Goal: Task Accomplishment & Management: Manage account settings

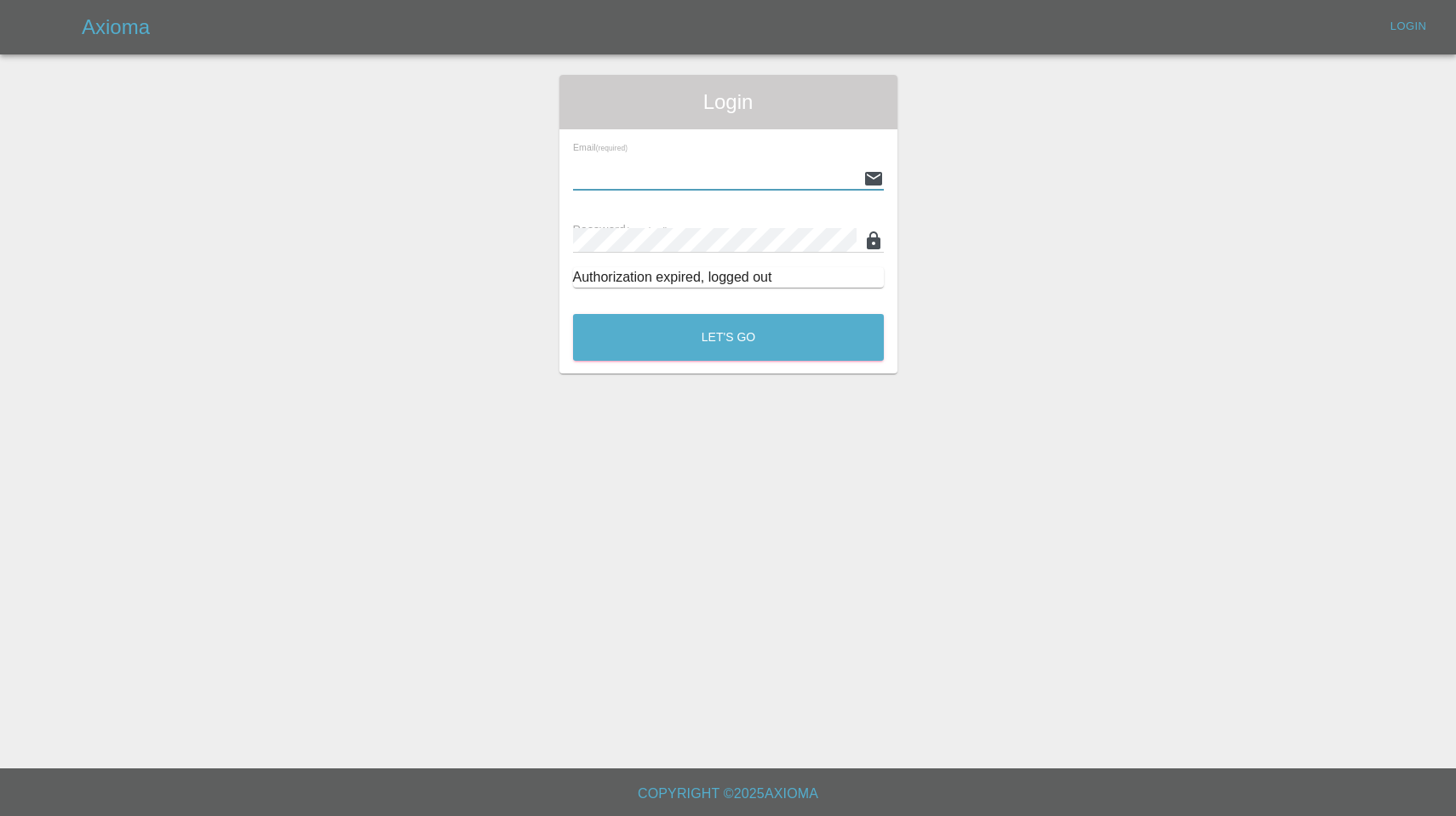
type input "enquiries@colourtouch.co.uk"
click at [728, 337] on button "Let's Go" at bounding box center [729, 337] width 311 height 47
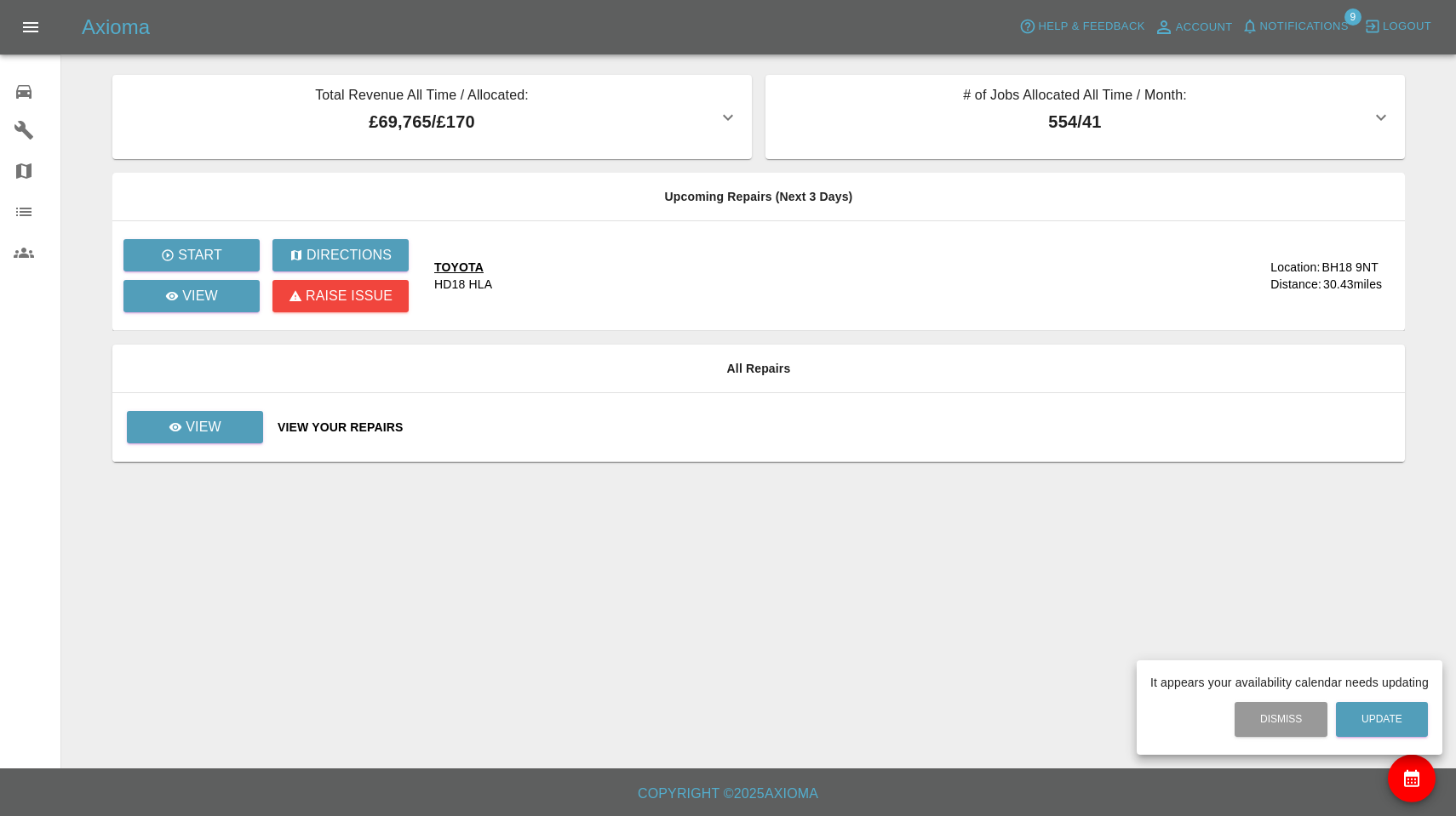
click at [1292, 25] on div at bounding box center [728, 408] width 1456 height 816
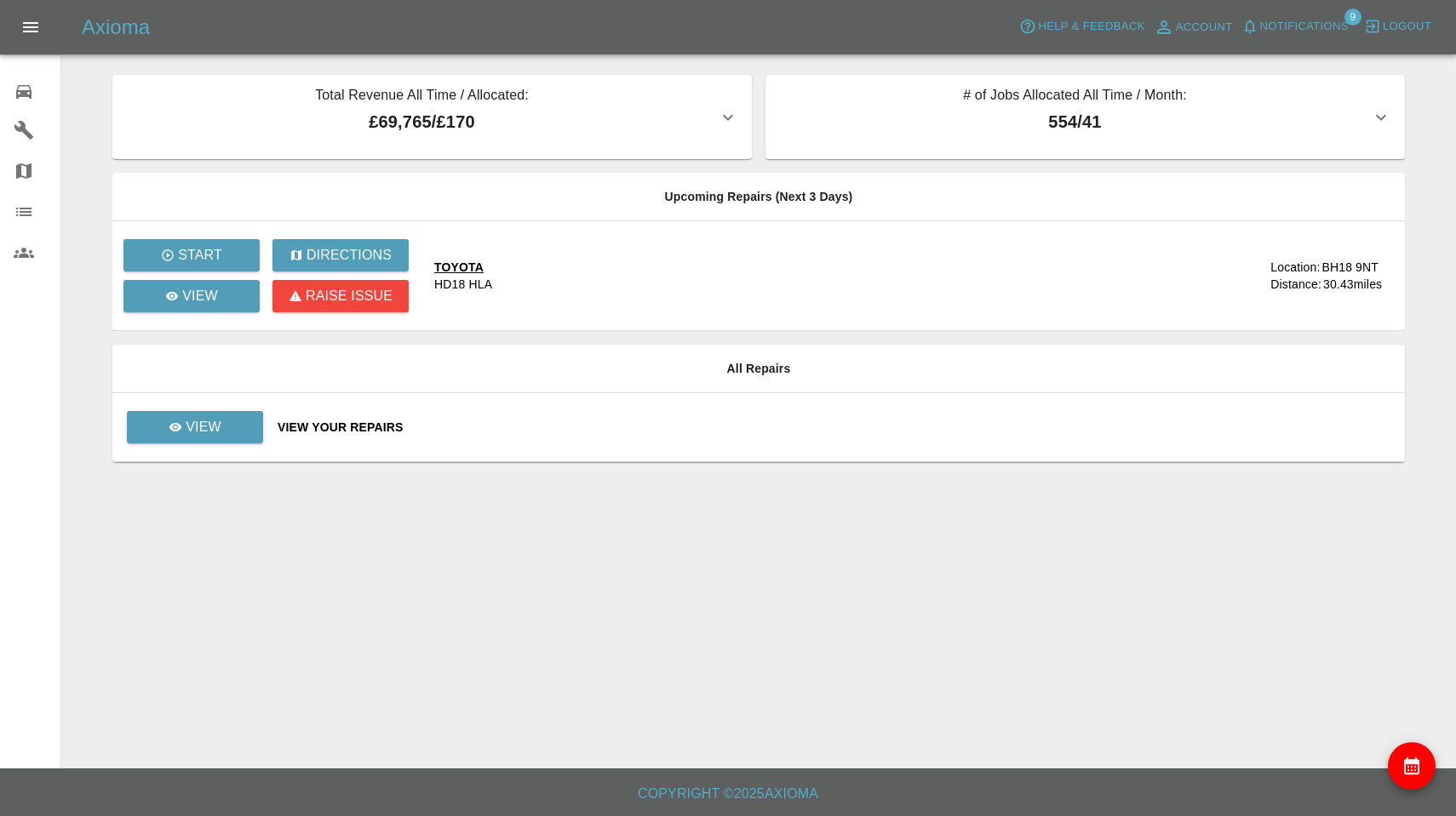
click at [1292, 25] on span "Notifications" at bounding box center [1304, 26] width 89 height 20
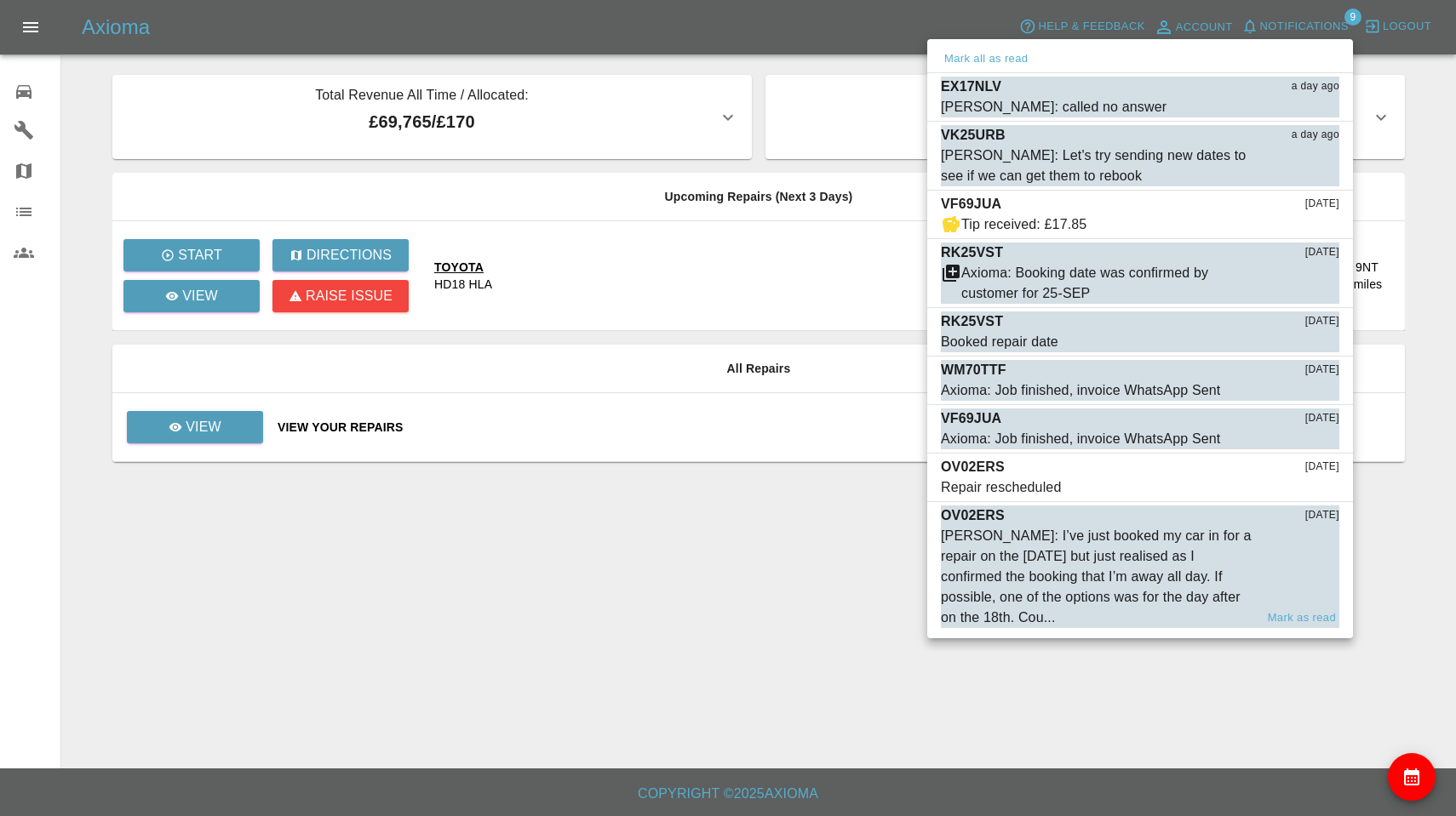
click at [1164, 558] on div "Saleem Anwar: I’ve just booked my car in for a repair on the 17th September but…" at bounding box center [1097, 577] width 313 height 102
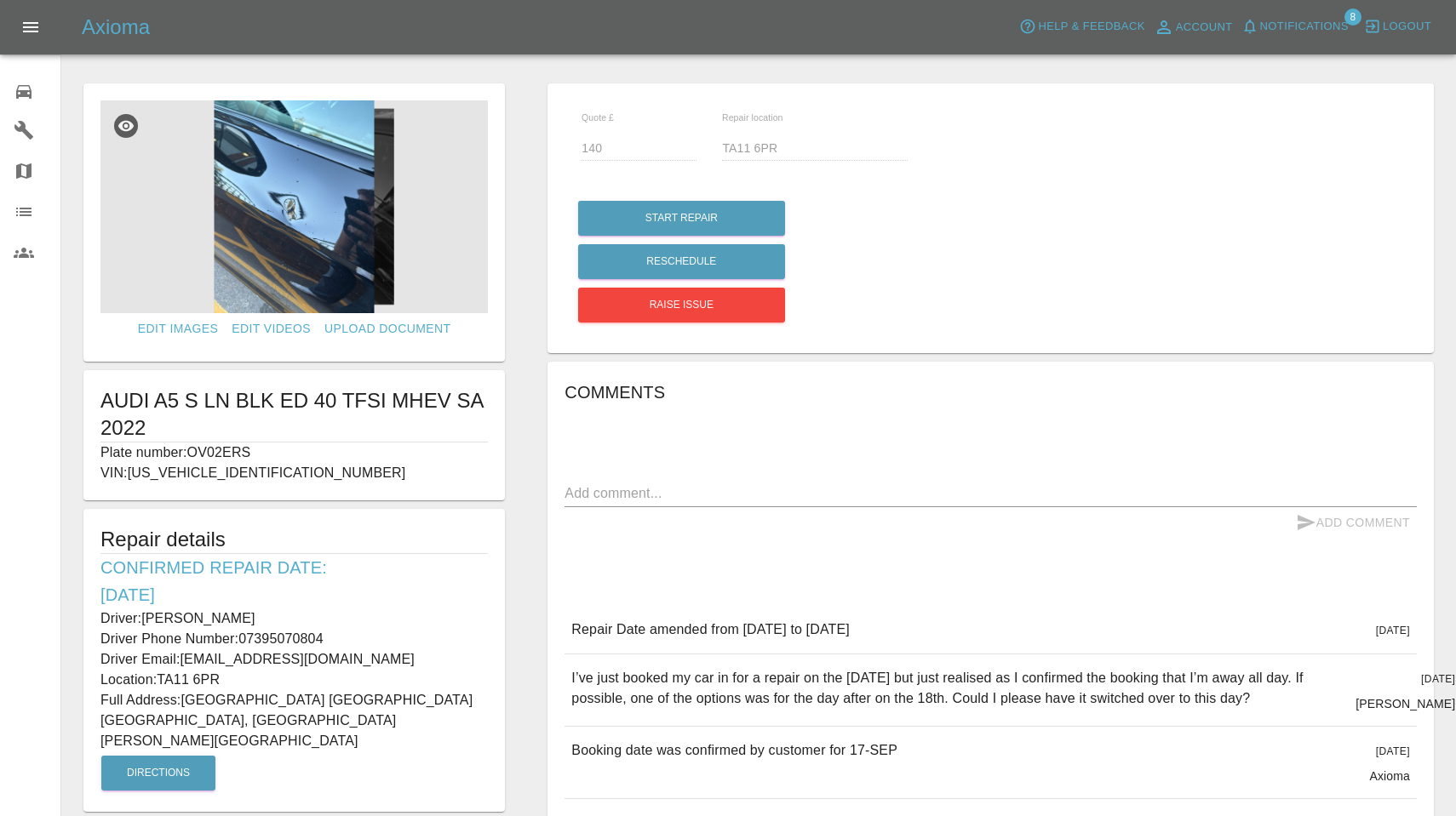
click at [1272, 20] on span "Notifications" at bounding box center [1304, 26] width 89 height 20
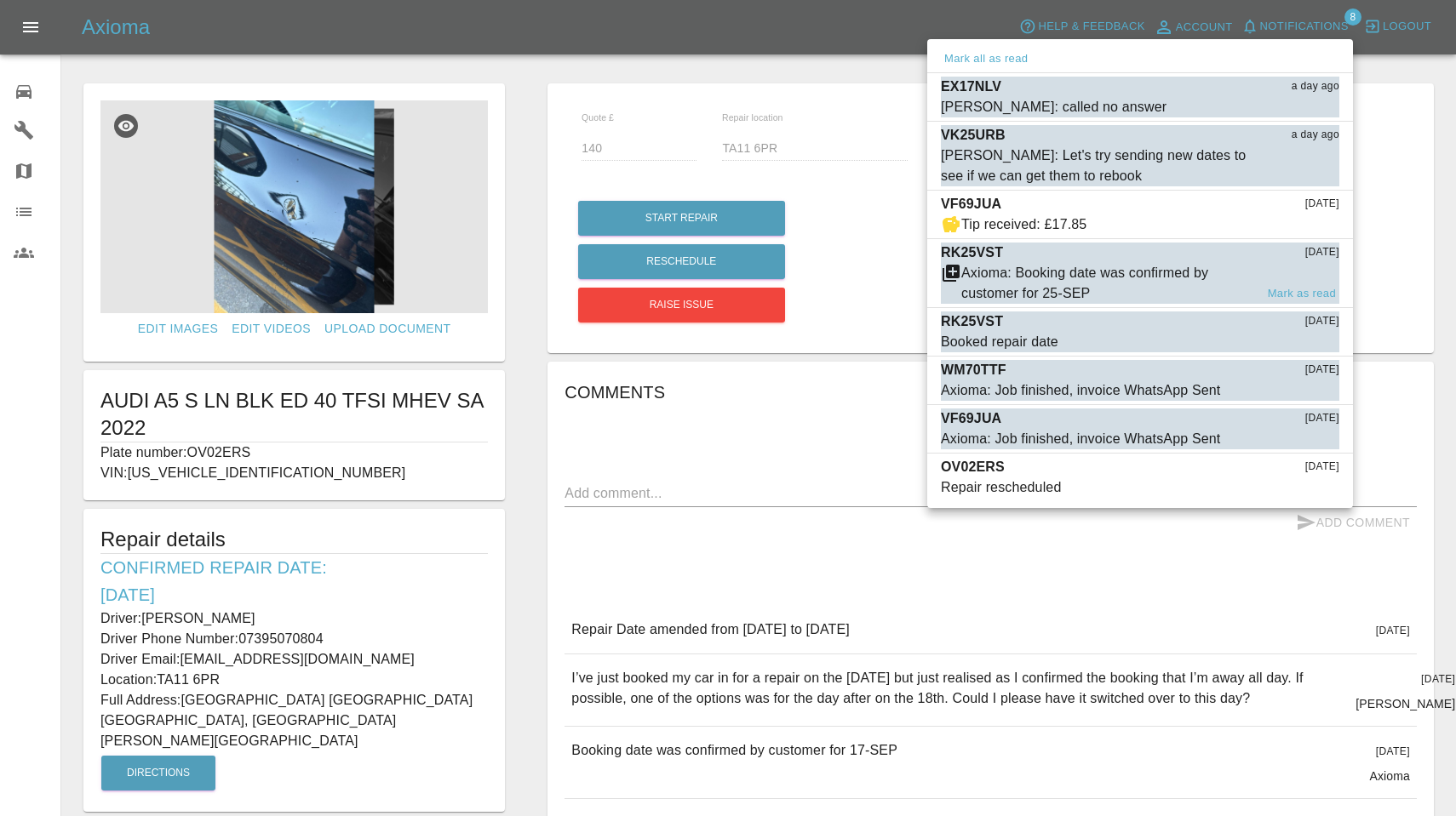
click at [1151, 263] on div "Axioma: Booking date was confirmed by customer for 25-SEP" at bounding box center [1107, 284] width 293 height 41
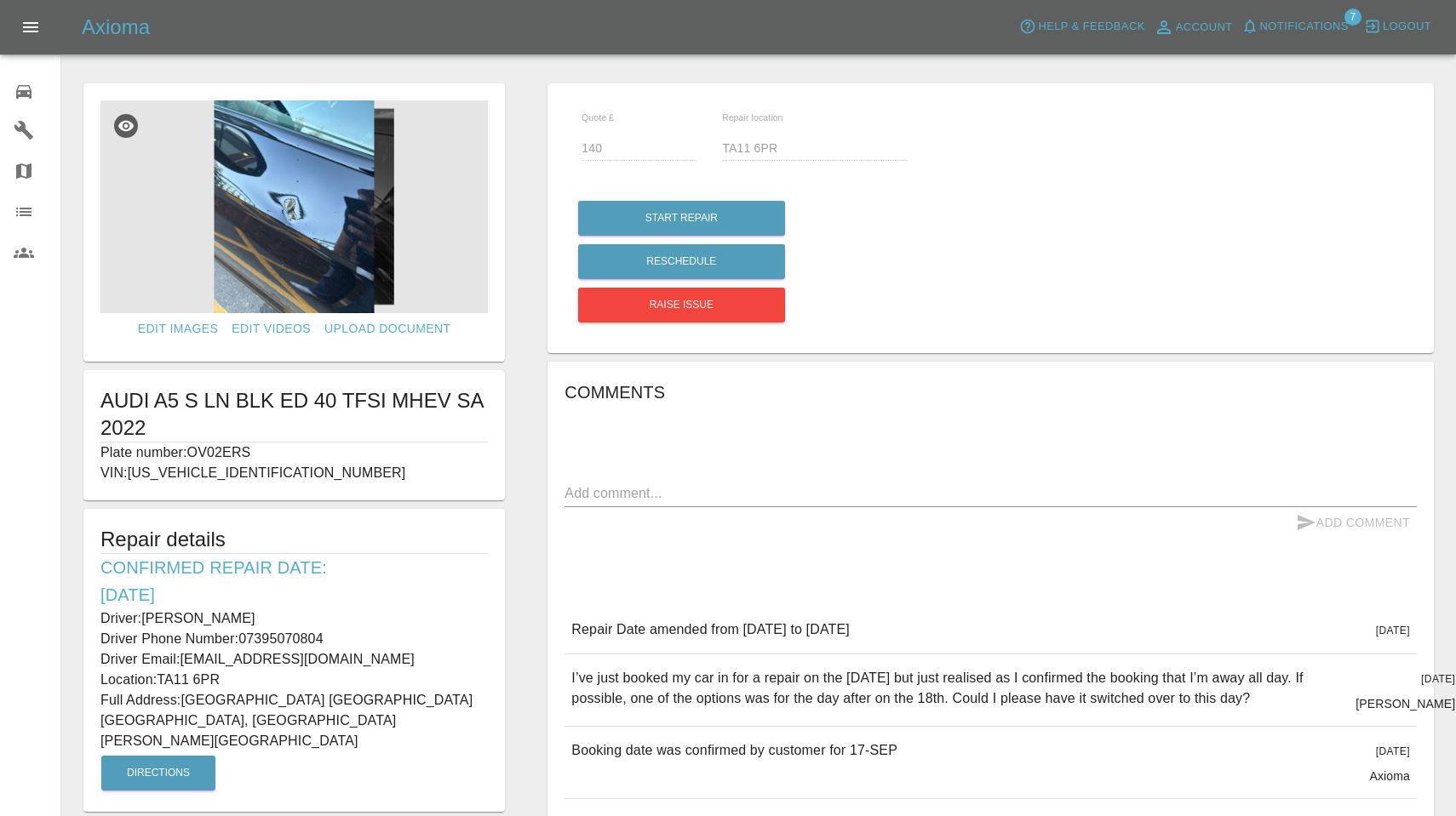
type input "210"
type input "SP103TF"
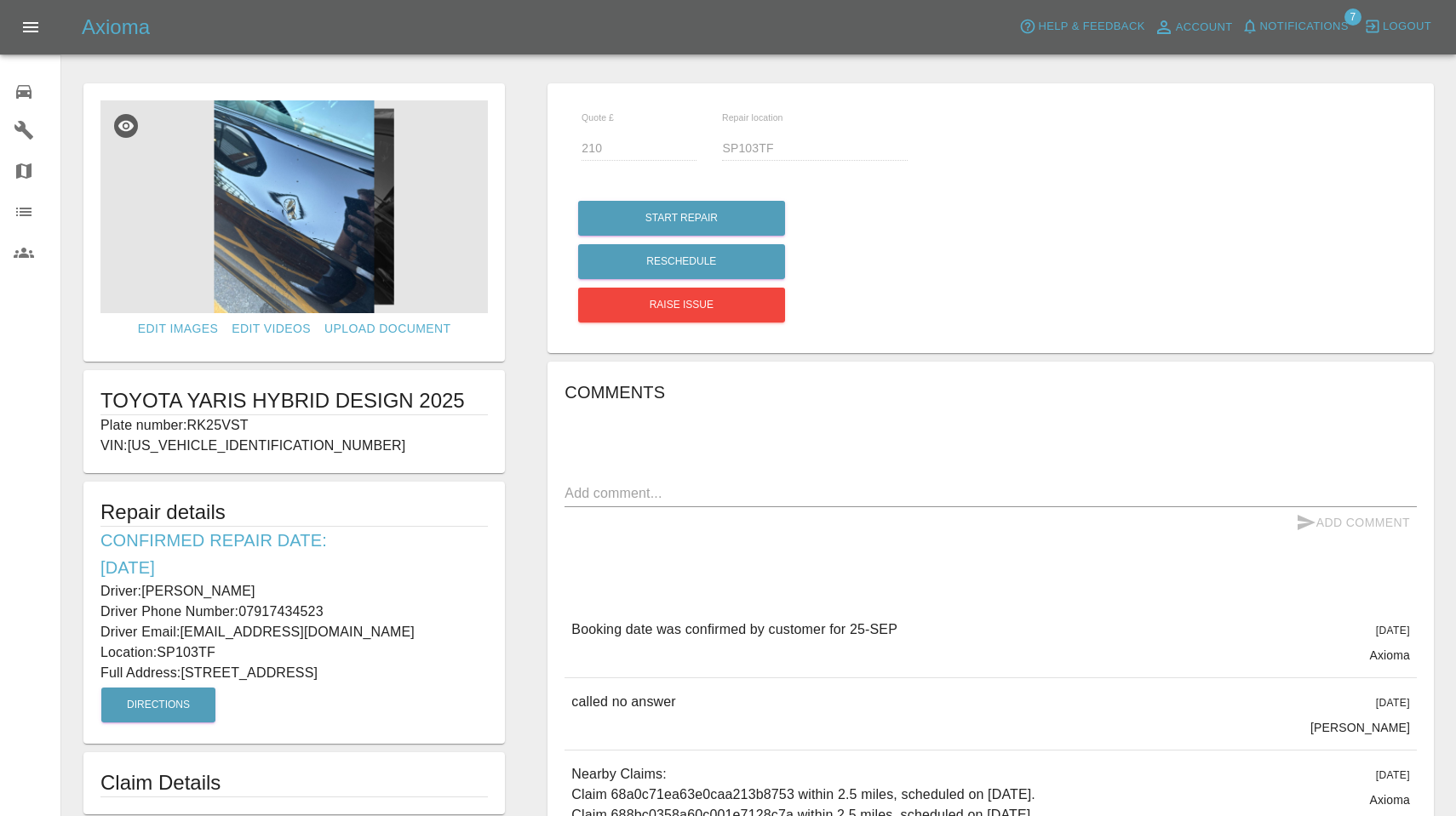
click at [1308, 30] on span "Notifications" at bounding box center [1304, 26] width 89 height 20
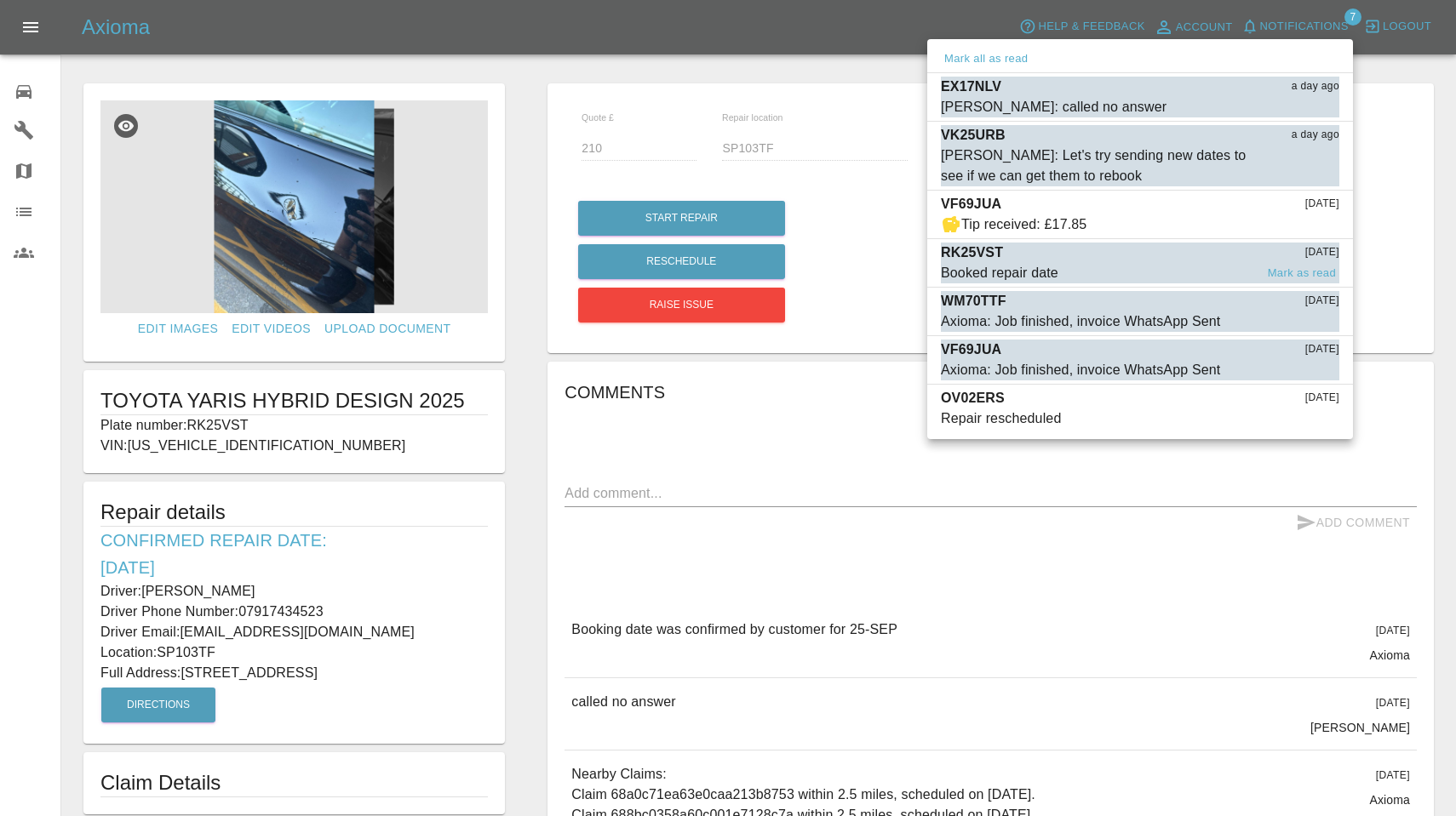
click at [1078, 271] on span "Booked repair date" at bounding box center [1097, 274] width 313 height 21
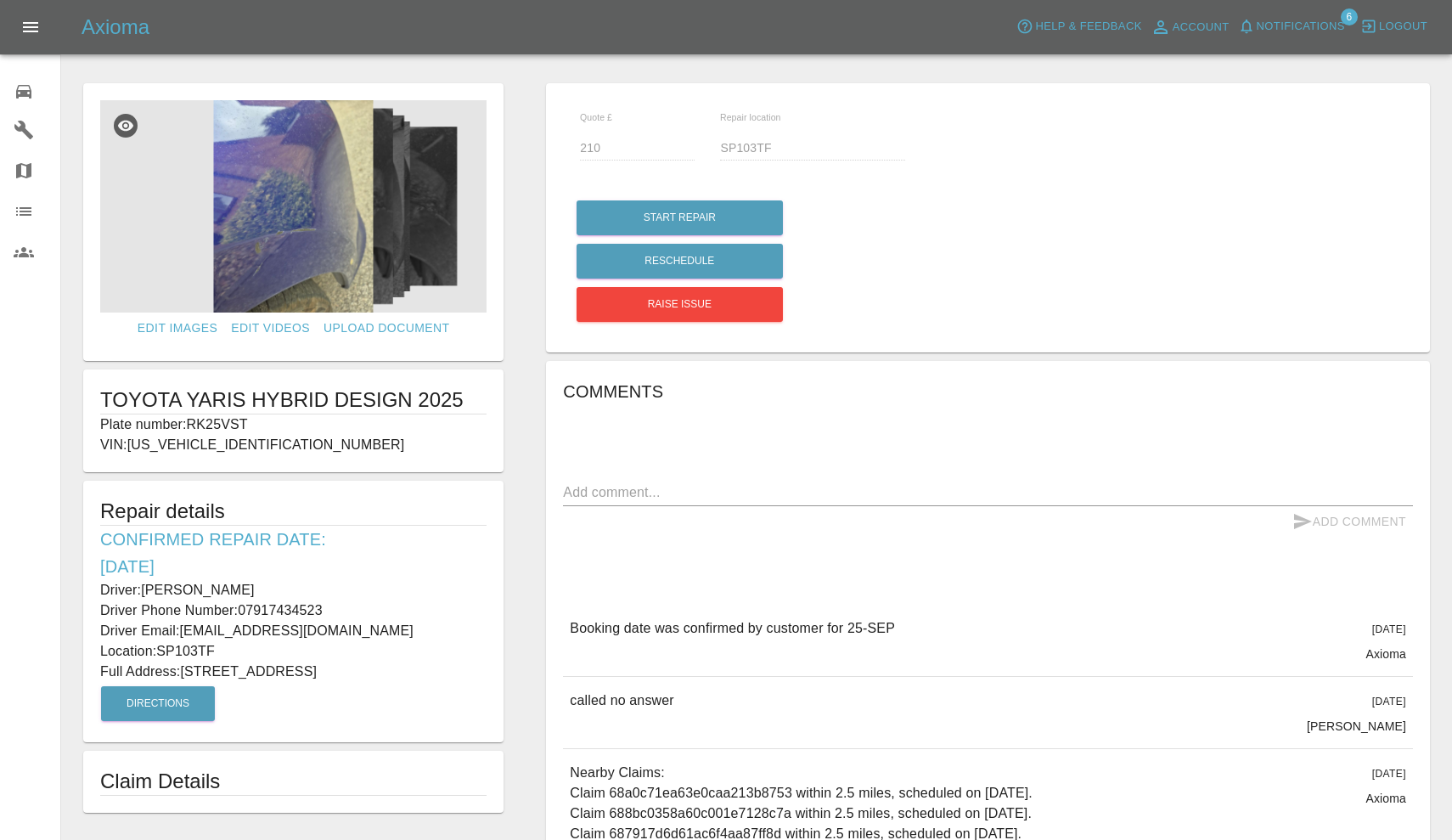
drag, startPoint x: 192, startPoint y: 422, endPoint x: 273, endPoint y: 422, distance: 81.0
click at [274, 422] on p "Plate number: RK25VST" at bounding box center [292, 424] width 386 height 21
copy p "RK25VST"
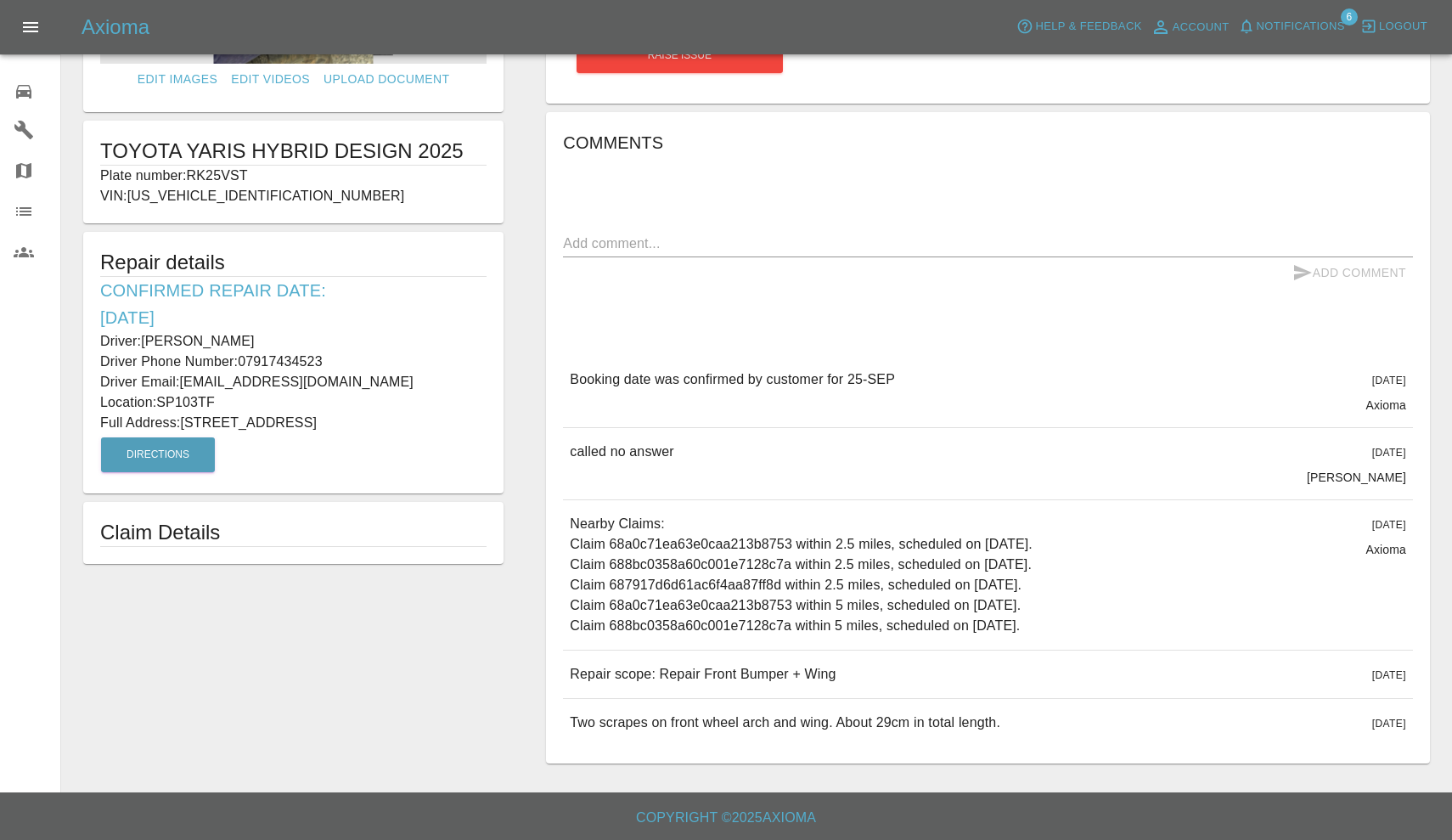
scroll to position [248, 0]
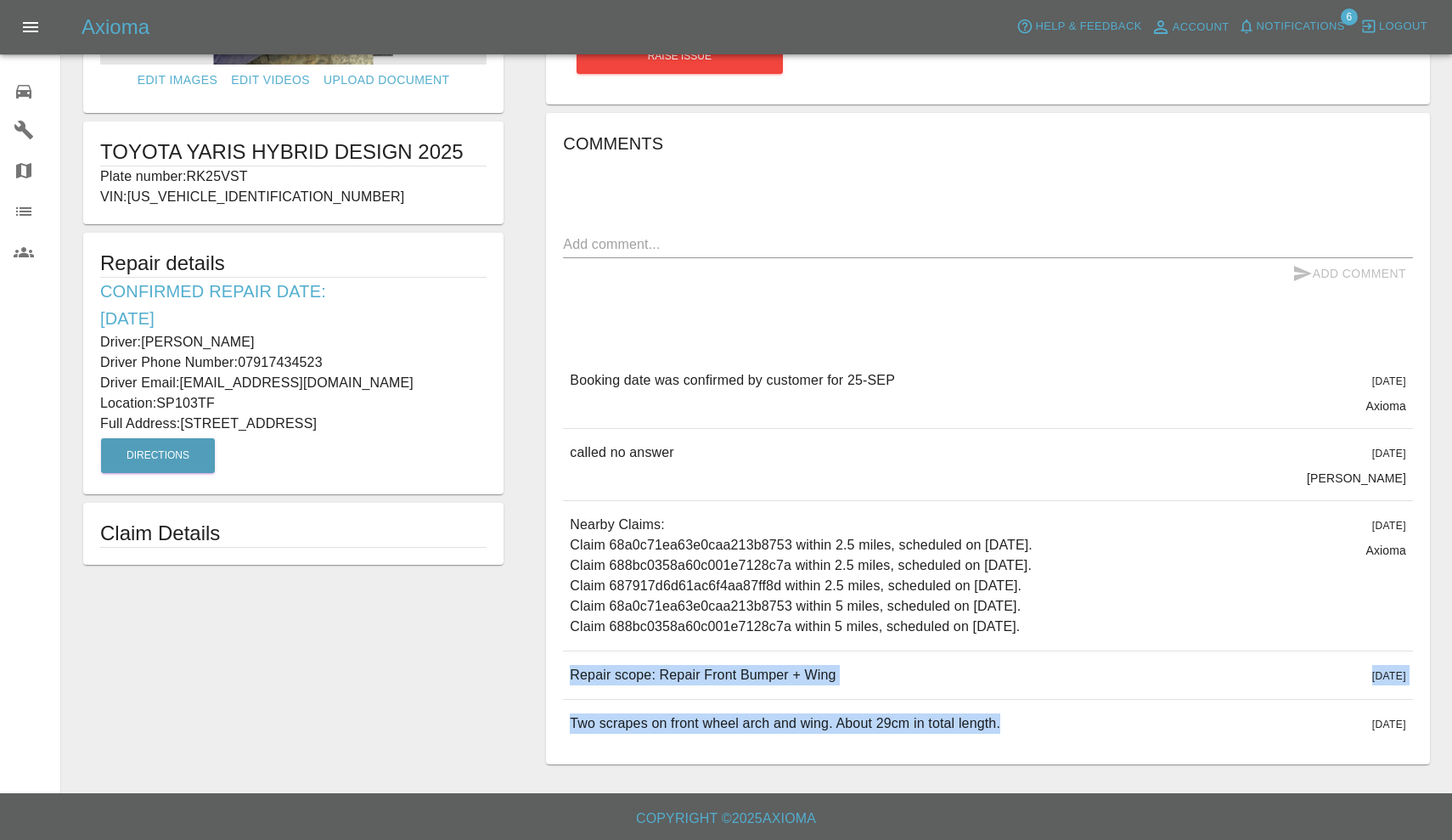
drag, startPoint x: 572, startPoint y: 673, endPoint x: 979, endPoint y: 736, distance: 411.8
click at [979, 736] on div "Booking date was confirmed by customer for 25-SEP 2 days ago Axioma Booking dat…" at bounding box center [988, 552] width 850 height 391
copy div "Repair scope: Repair Front Bumper + Wing 2 days ago Repair scope: Repair Front …"
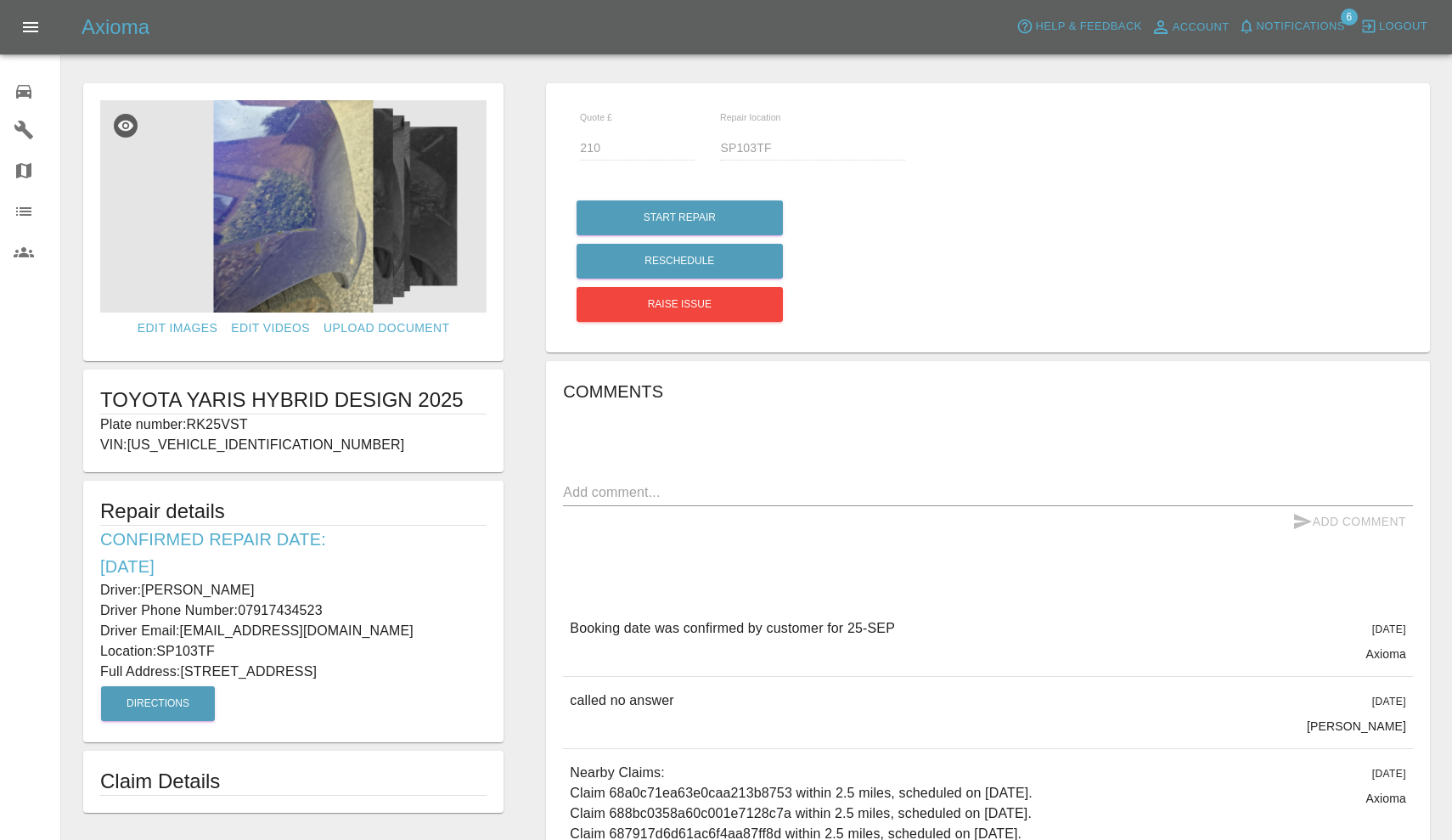
scroll to position [0, 0]
drag, startPoint x: 144, startPoint y: 588, endPoint x: 227, endPoint y: 589, distance: 83.0
click at [227, 589] on p "Driver: Jon Taylor" at bounding box center [292, 591] width 386 height 21
copy p "Jon Taylor"
drag, startPoint x: 244, startPoint y: 606, endPoint x: 349, endPoint y: 613, distance: 105.2
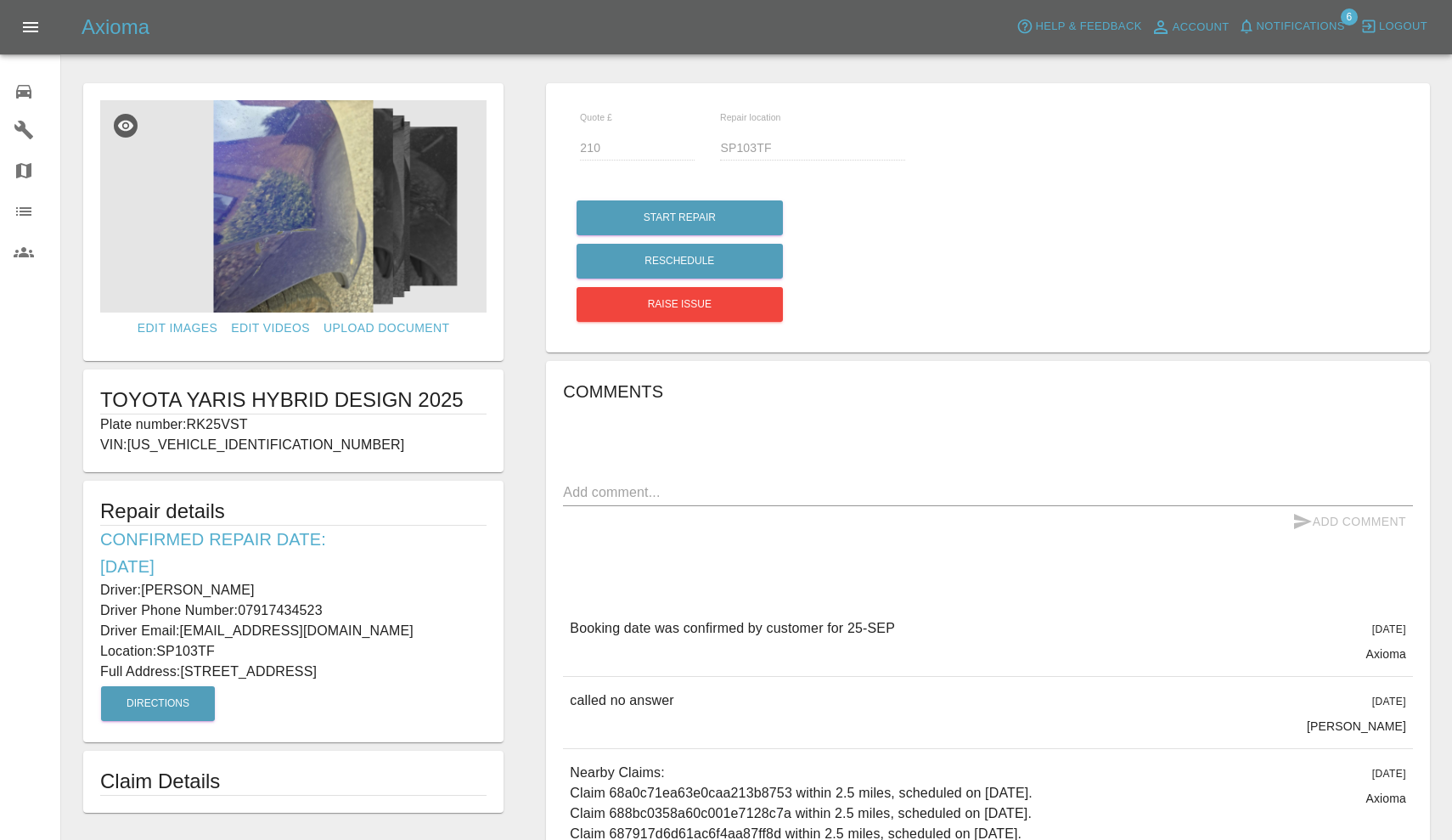
click at [349, 613] on p "Driver Phone Number: 07917434523" at bounding box center [292, 610] width 386 height 21
copy p "07917434523"
drag, startPoint x: 186, startPoint y: 668, endPoint x: 282, endPoint y: 664, distance: 96.1
click at [282, 664] on p "Full Address: 3 Cusden Drive Andover Hampshire" at bounding box center [292, 672] width 386 height 21
copy p "3 Cusden Drive"
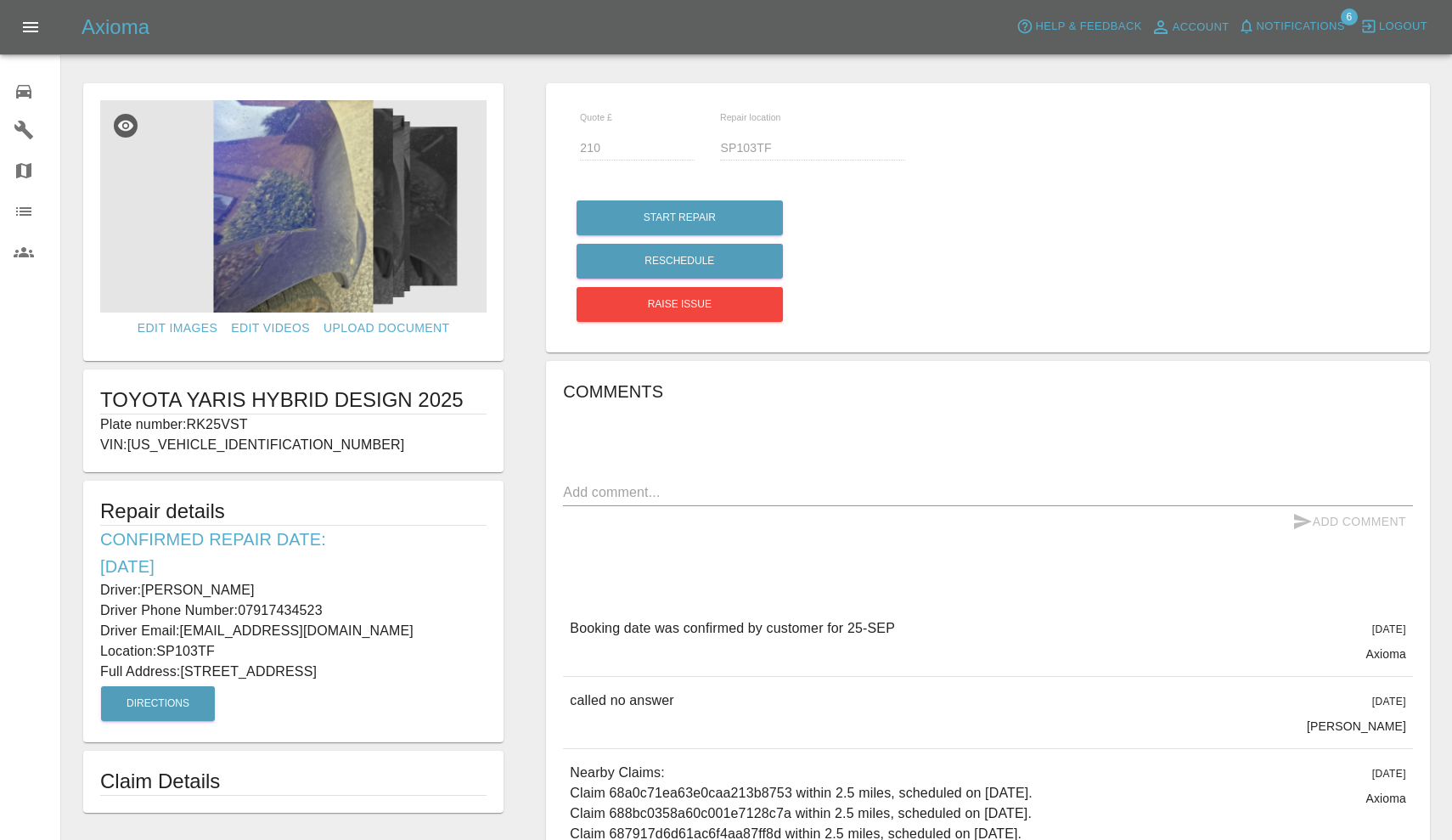
drag, startPoint x: 163, startPoint y: 649, endPoint x: 235, endPoint y: 651, distance: 72.0
click at [235, 651] on p "Location: SP103TF" at bounding box center [292, 651] width 386 height 21
copy p "SP103TF"
click at [350, 176] on img at bounding box center [292, 206] width 386 height 212
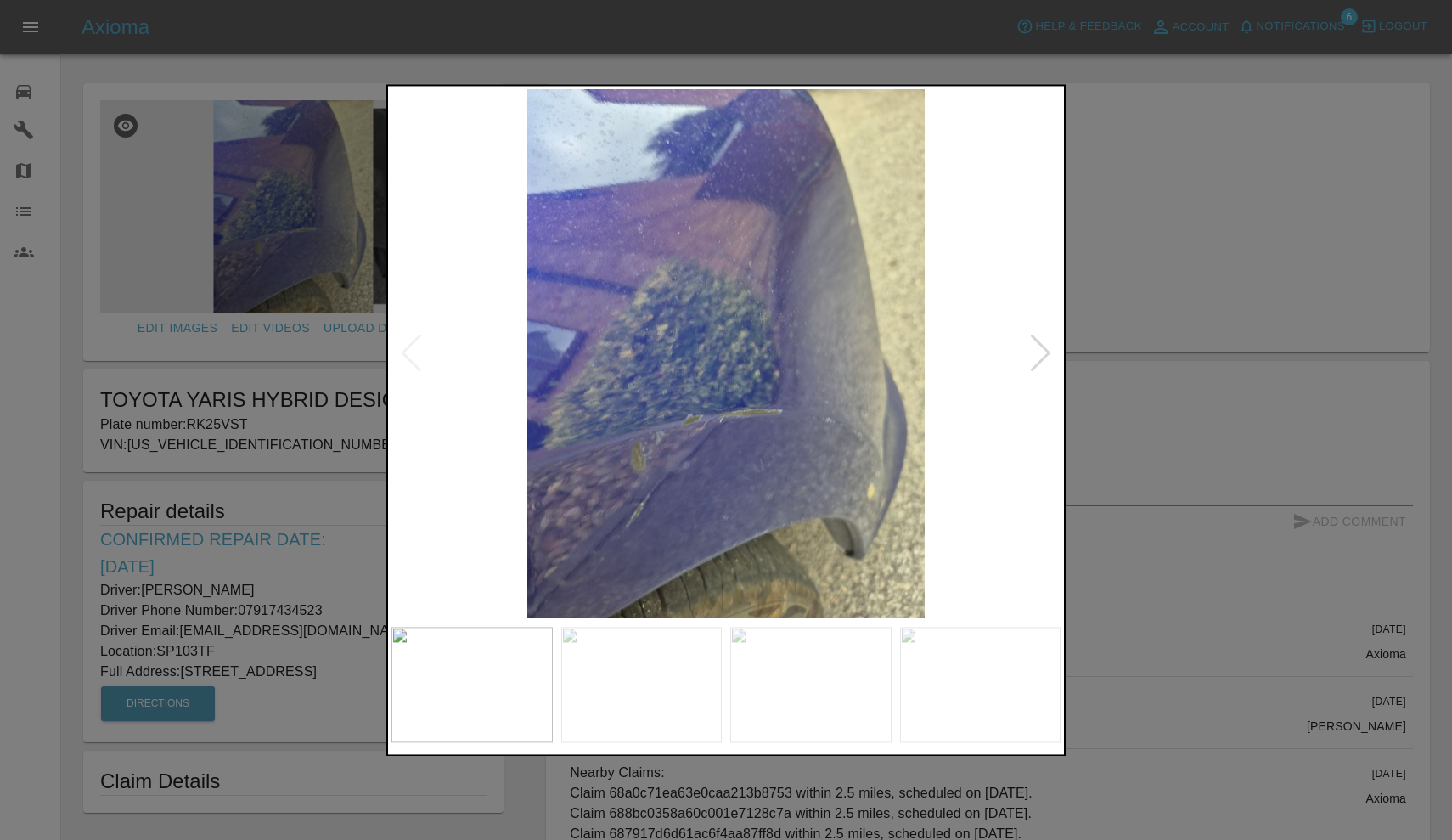
click at [1038, 356] on div at bounding box center [1040, 354] width 23 height 37
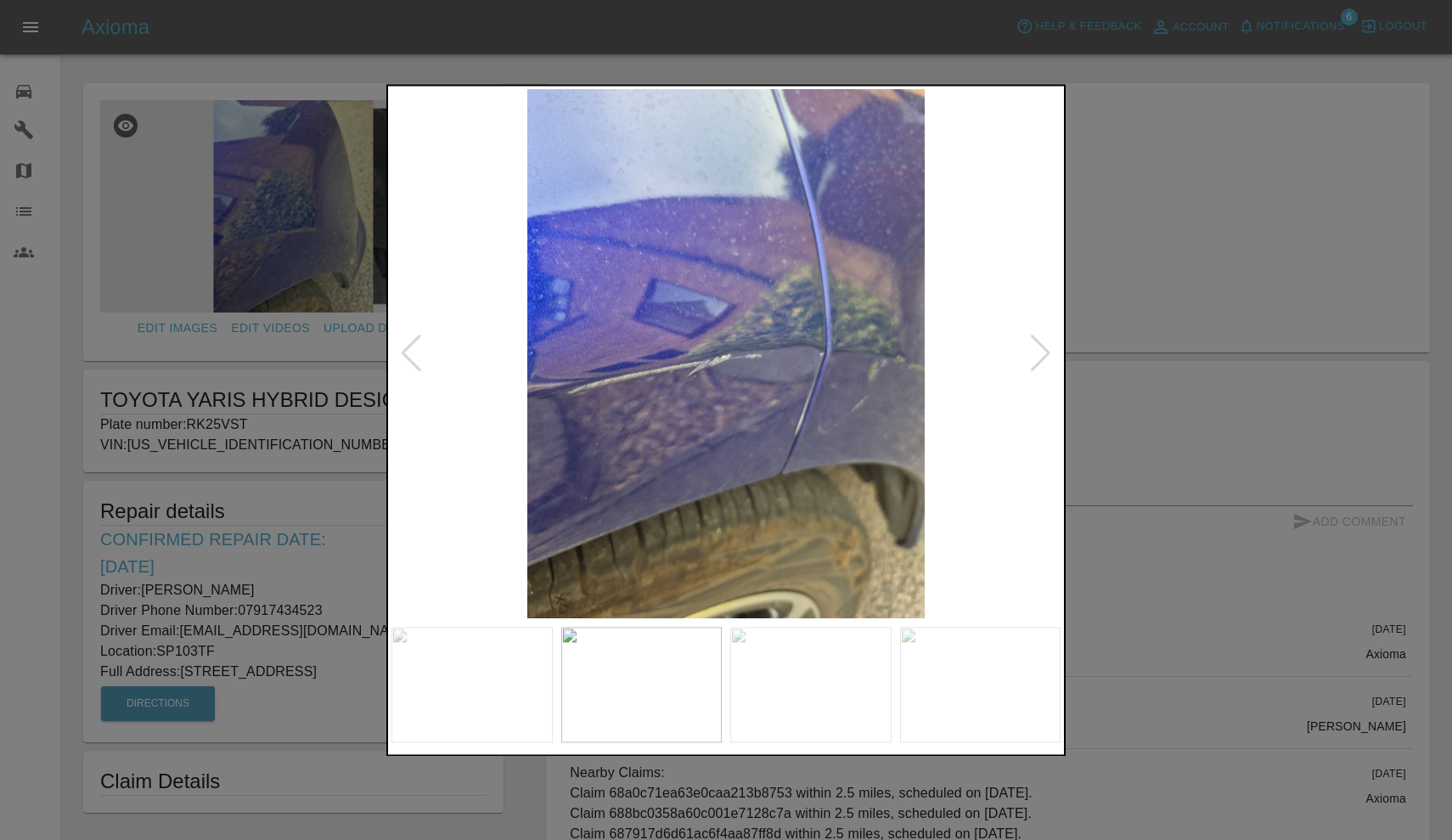
click at [1037, 349] on div at bounding box center [1040, 354] width 23 height 37
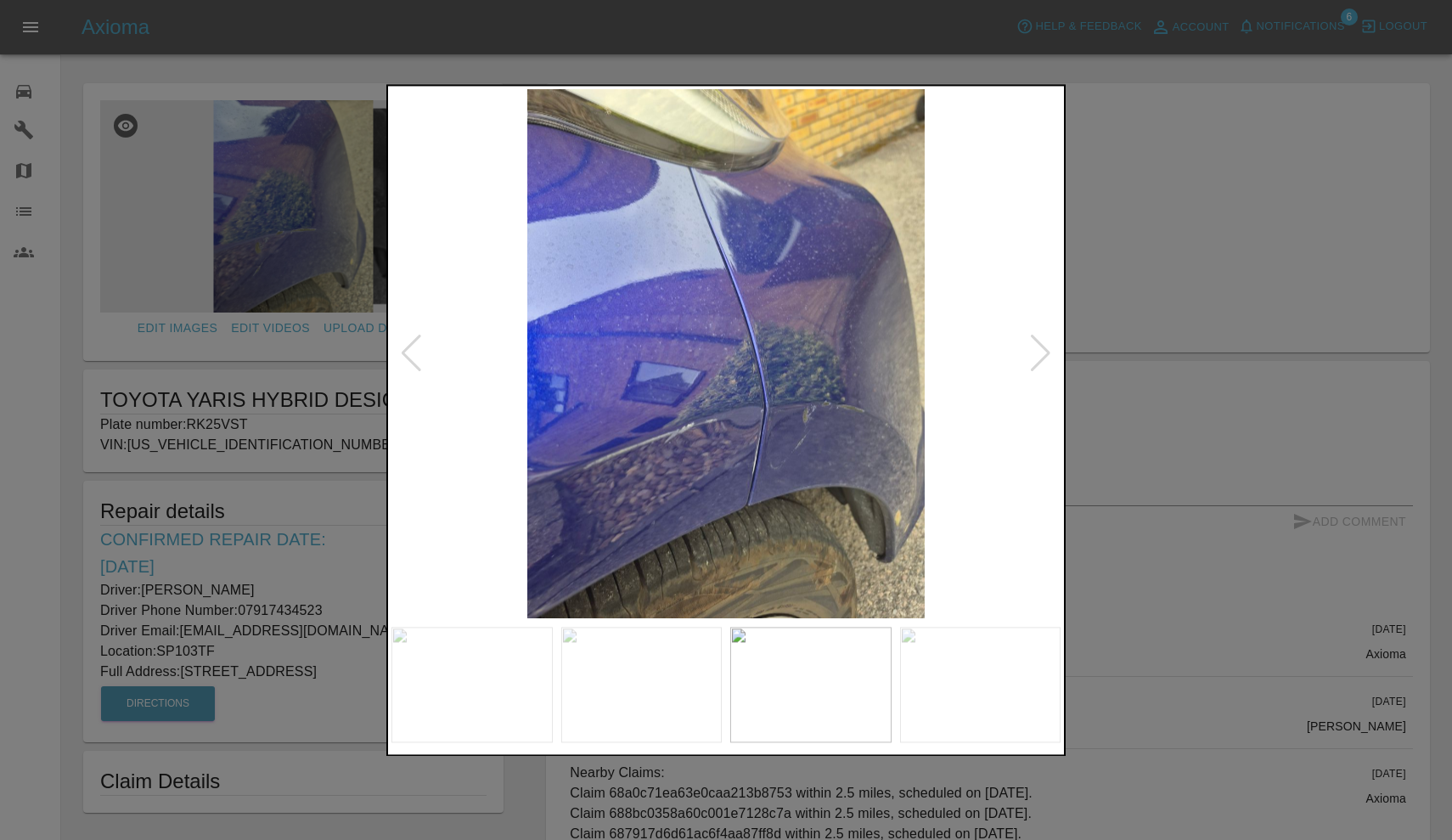
click at [1037, 350] on div at bounding box center [1040, 354] width 23 height 37
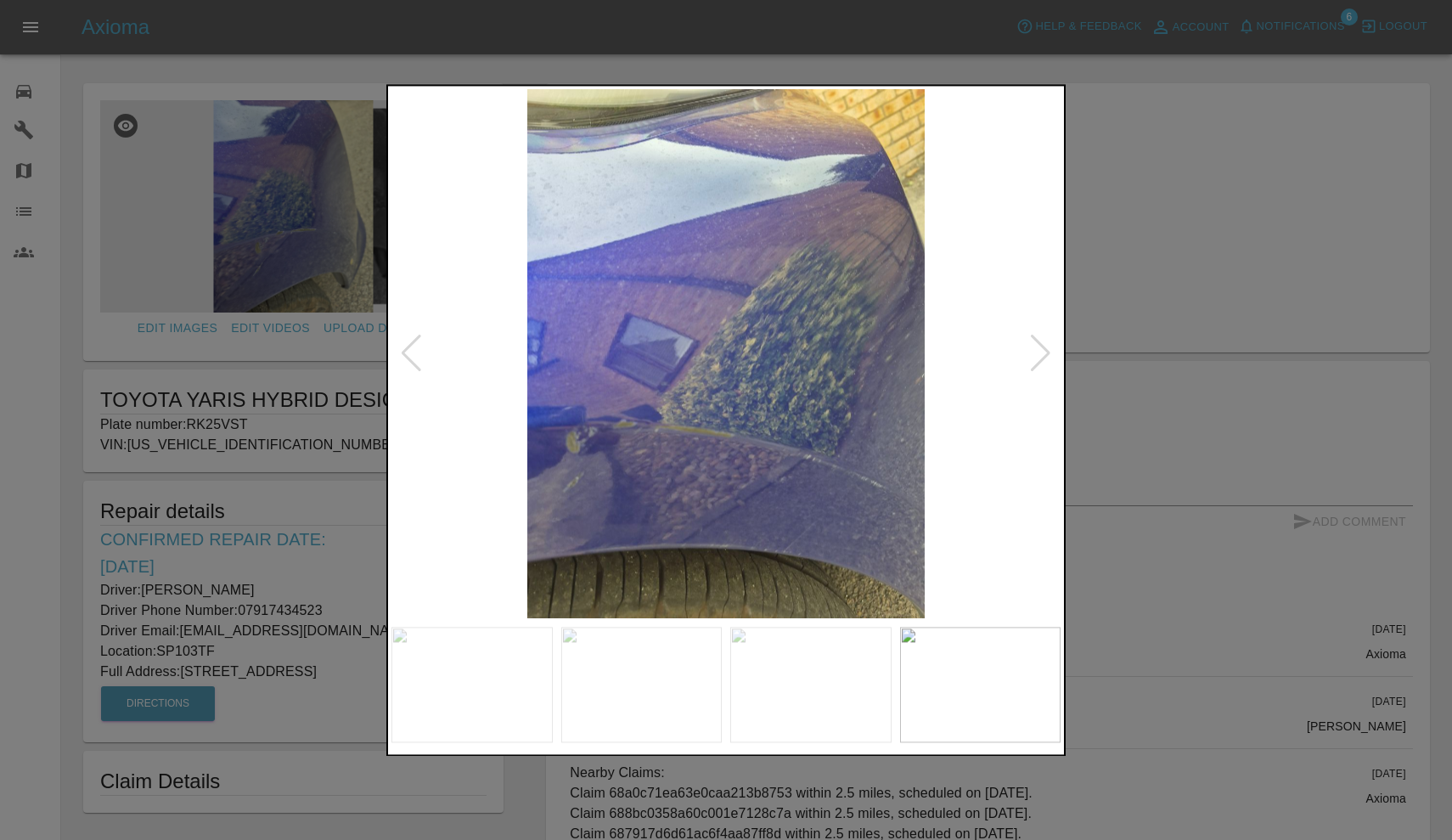
click at [1166, 97] on div at bounding box center [726, 420] width 1452 height 840
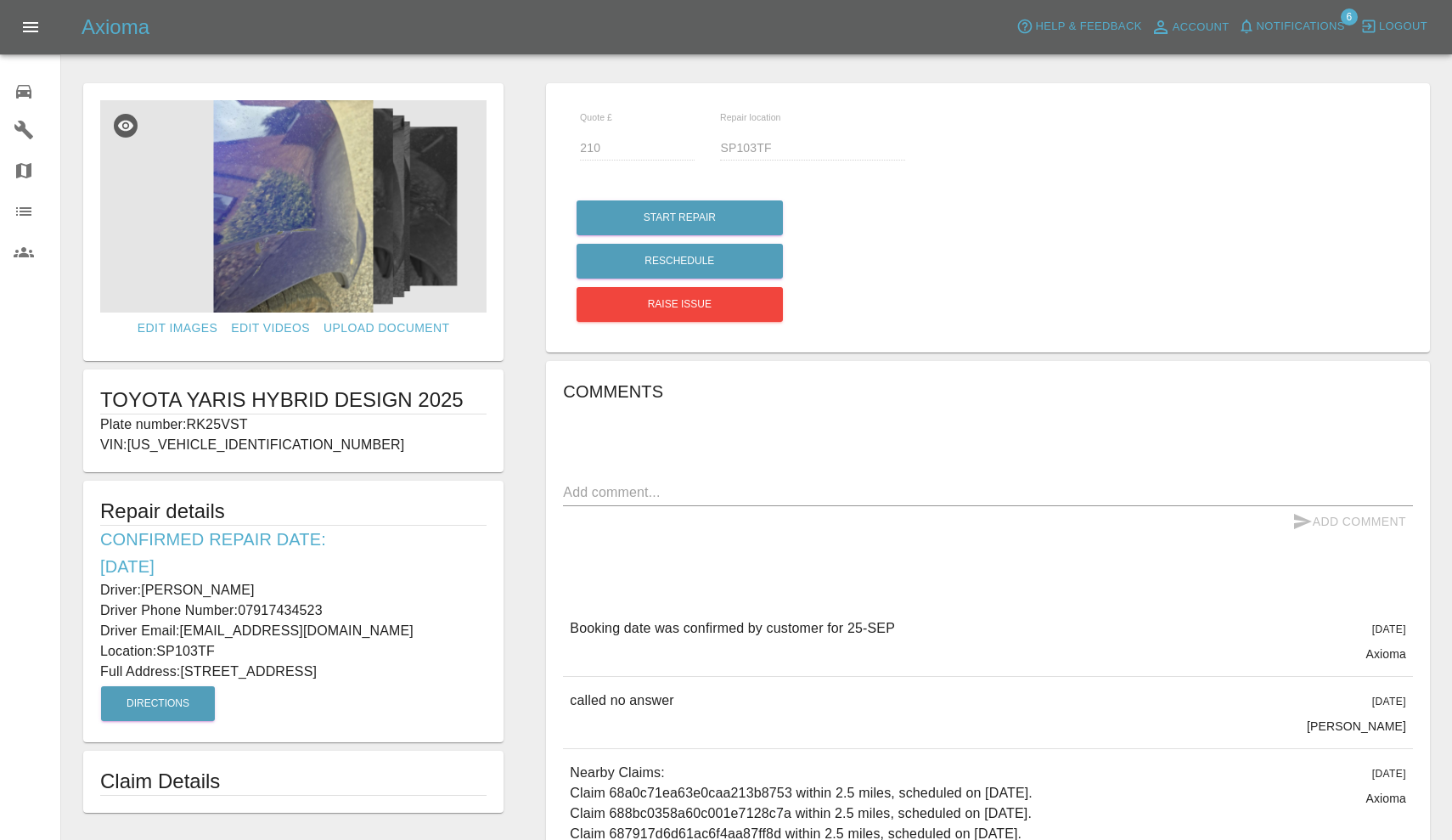
click at [1286, 22] on span "Notifications" at bounding box center [1301, 26] width 89 height 20
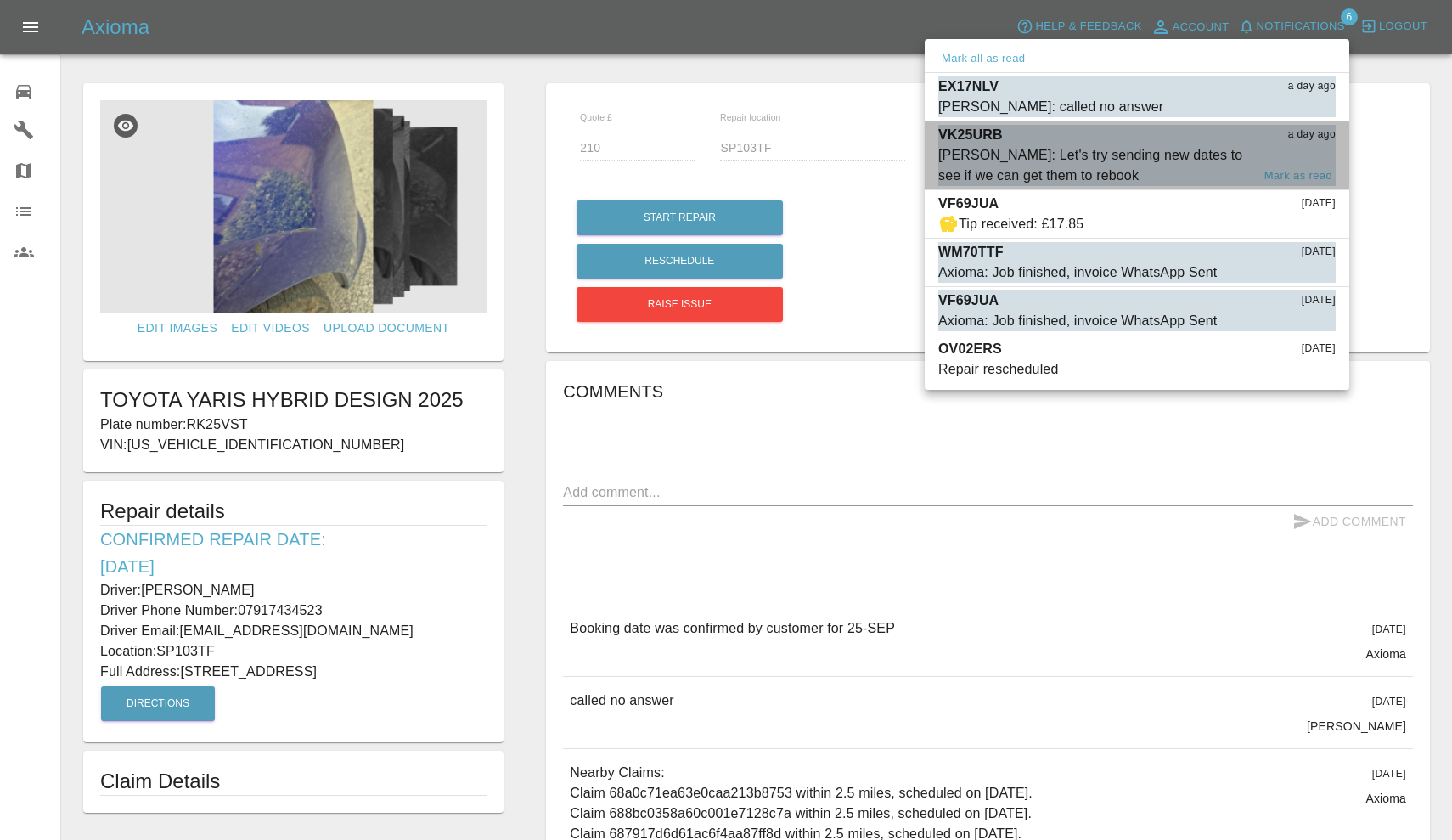
click at [1102, 151] on div "Carl Ainsworth: Let's try sending new dates to see if we can get them to rebook" at bounding box center [1094, 165] width 312 height 41
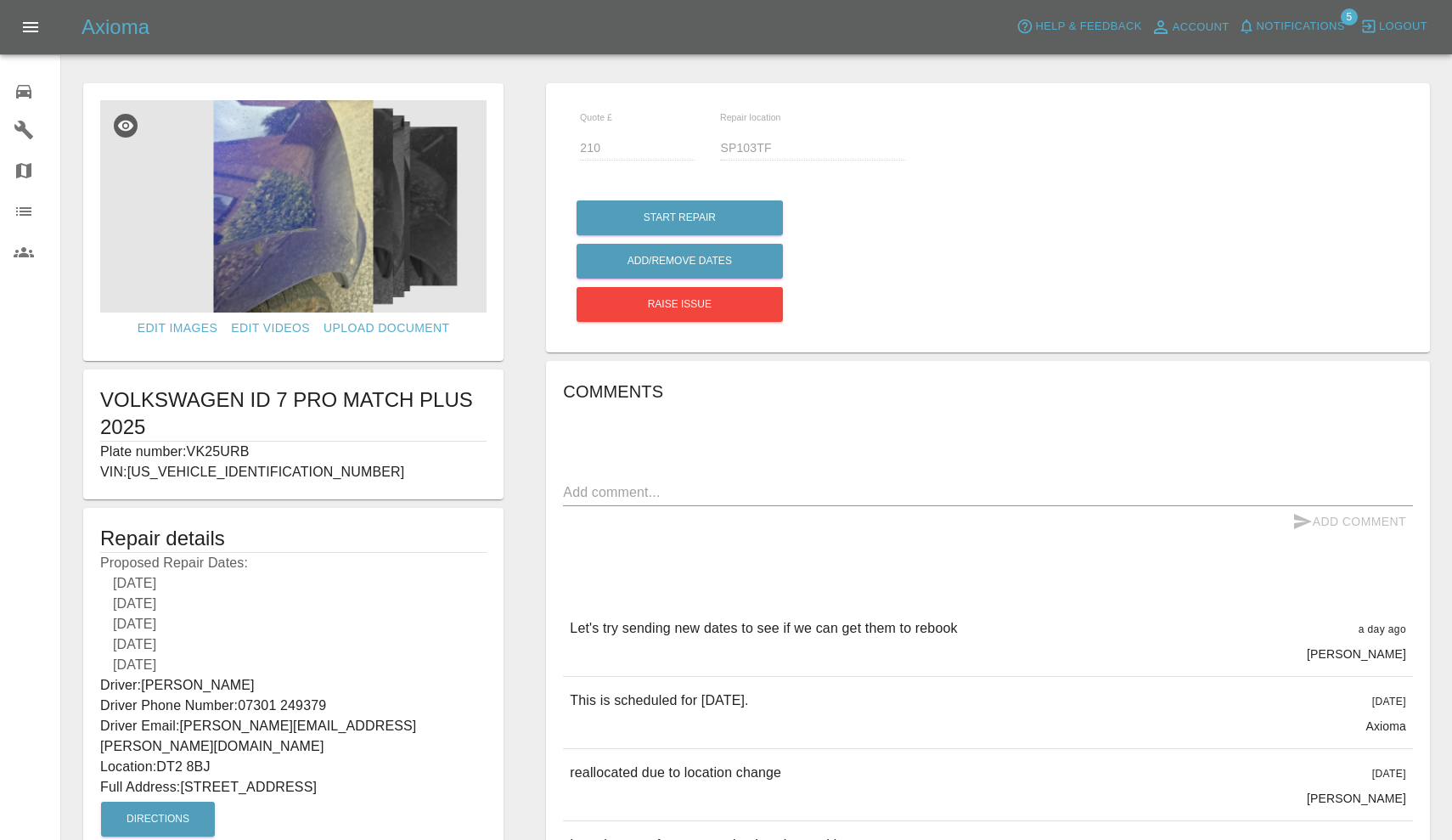
type input "135"
type input "DT2 8BJ"
click at [1284, 26] on span "Notifications" at bounding box center [1301, 26] width 89 height 20
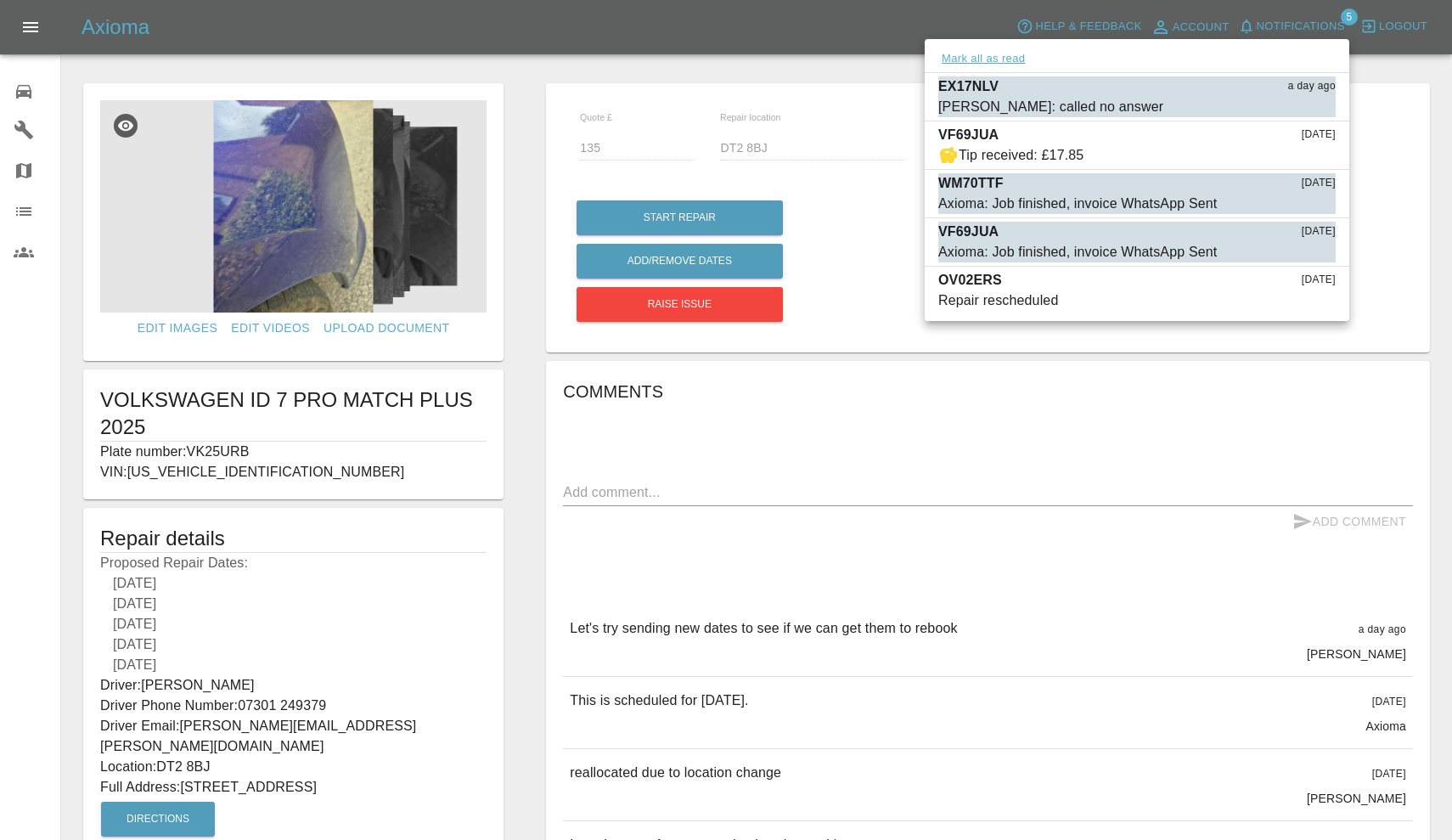
click at [996, 58] on button "Mark all as read" at bounding box center [983, 59] width 90 height 20
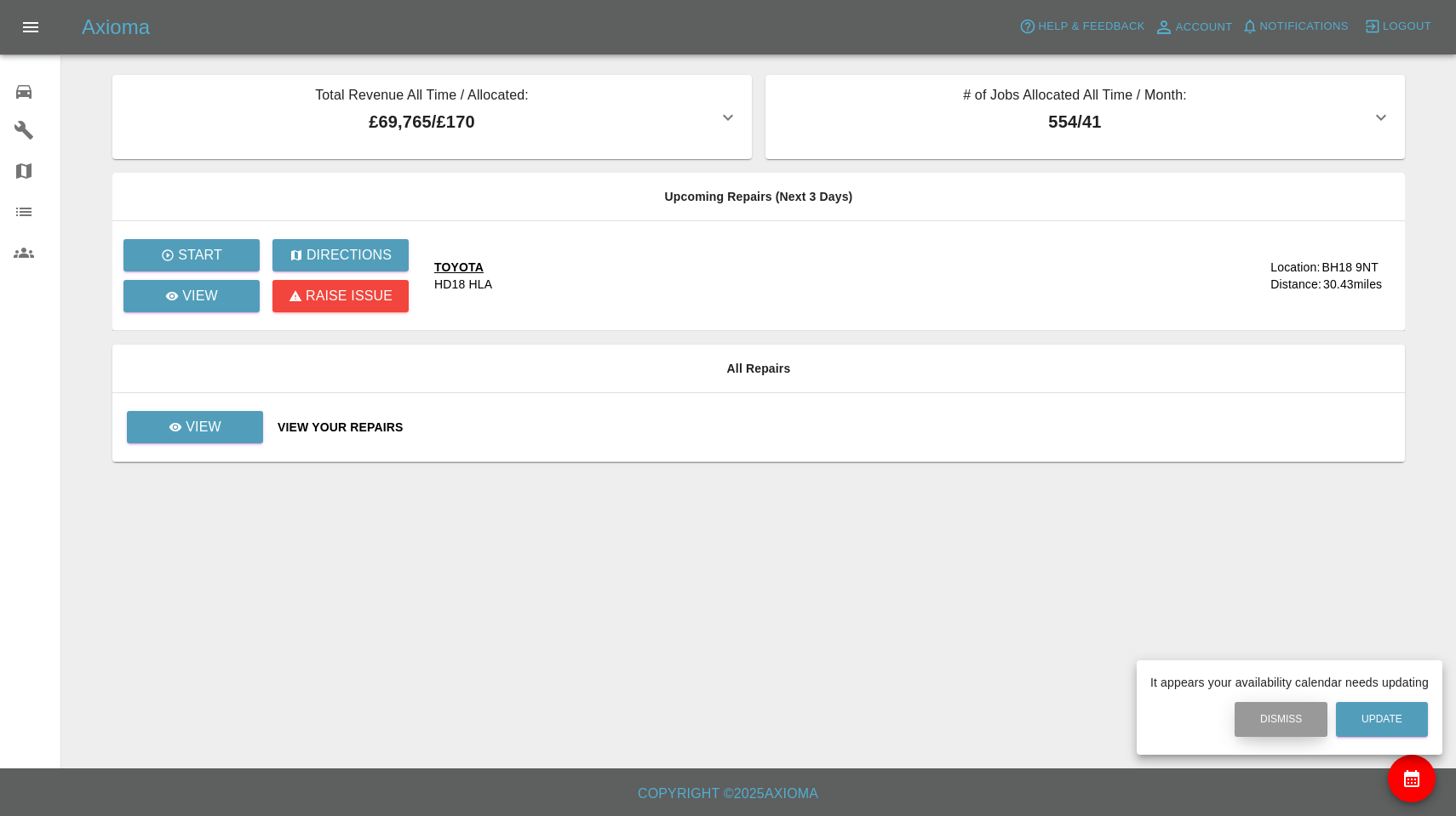
click at [1273, 720] on button "Dismiss" at bounding box center [1281, 720] width 93 height 35
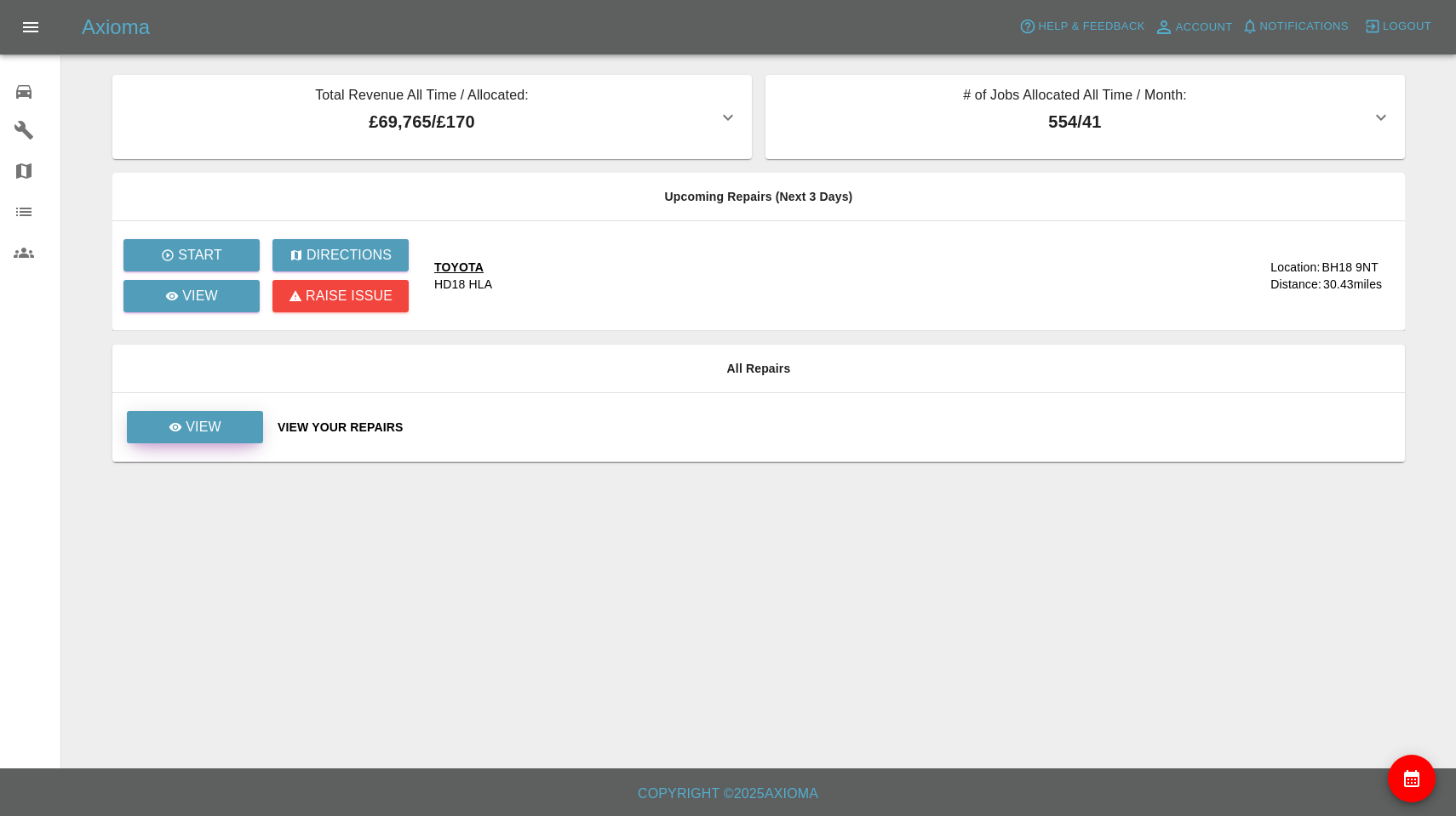
click at [213, 435] on p "View" at bounding box center [203, 427] width 36 height 21
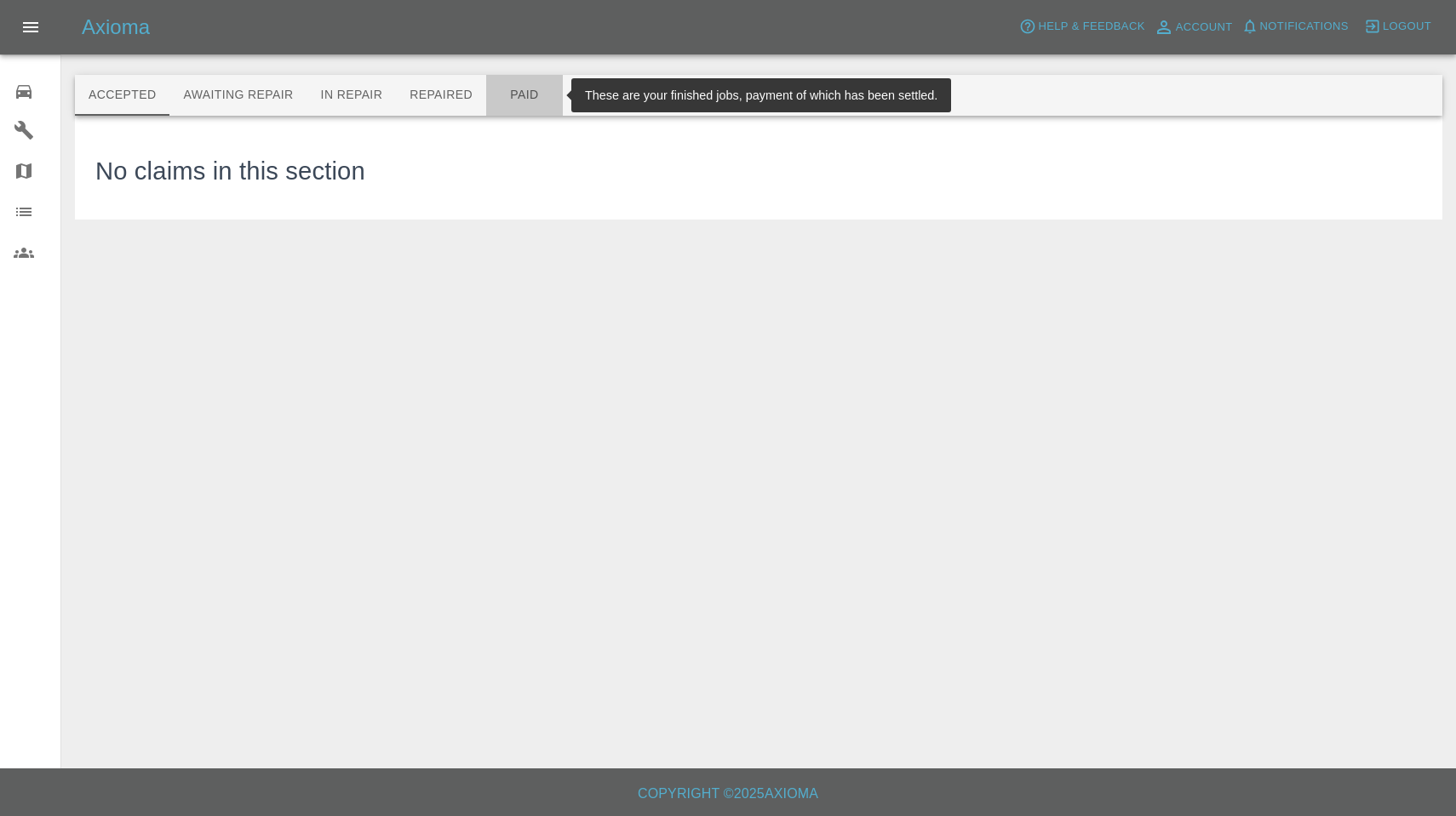
click at [512, 102] on button "Paid" at bounding box center [525, 96] width 77 height 41
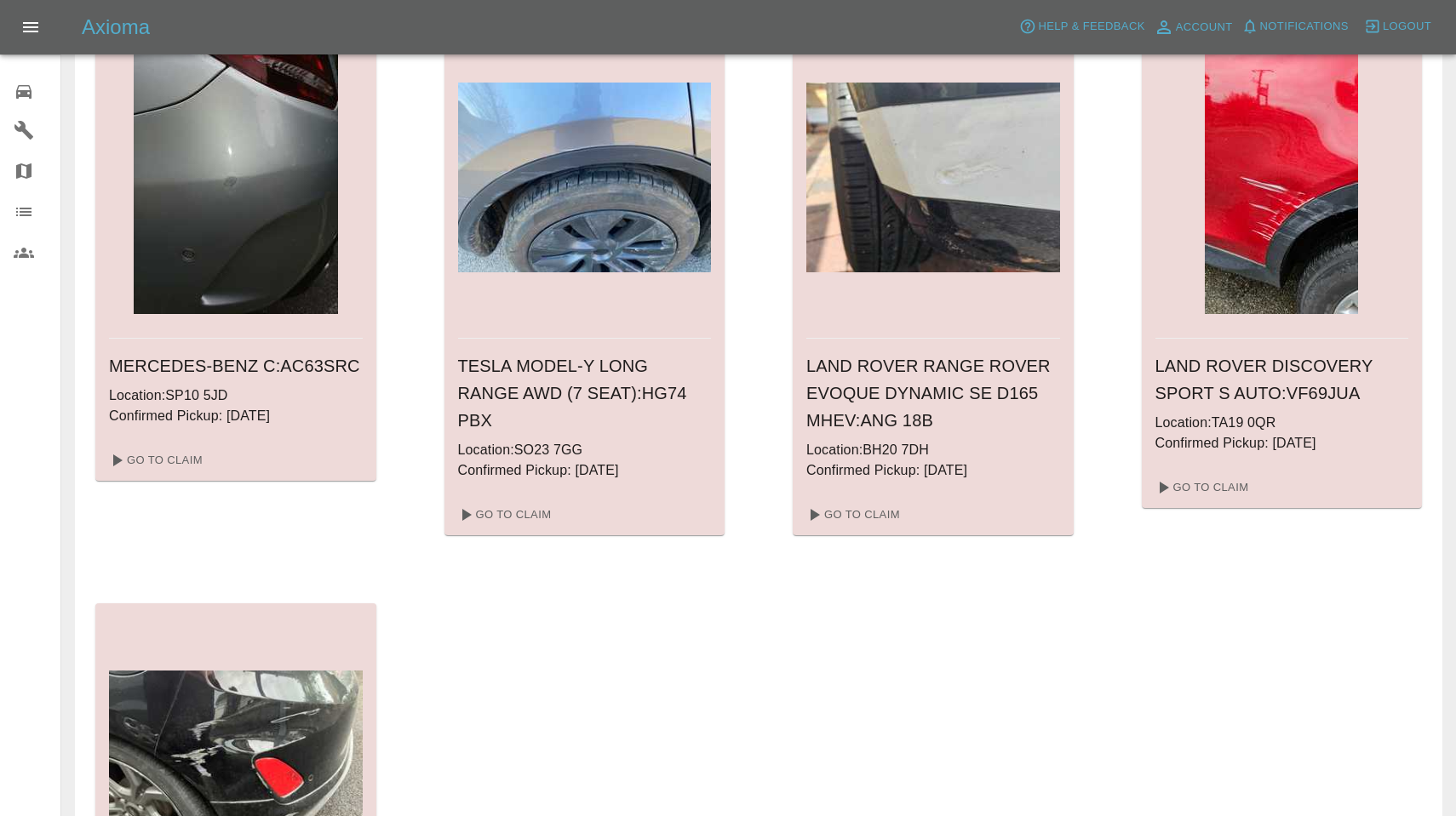
scroll to position [2901, 0]
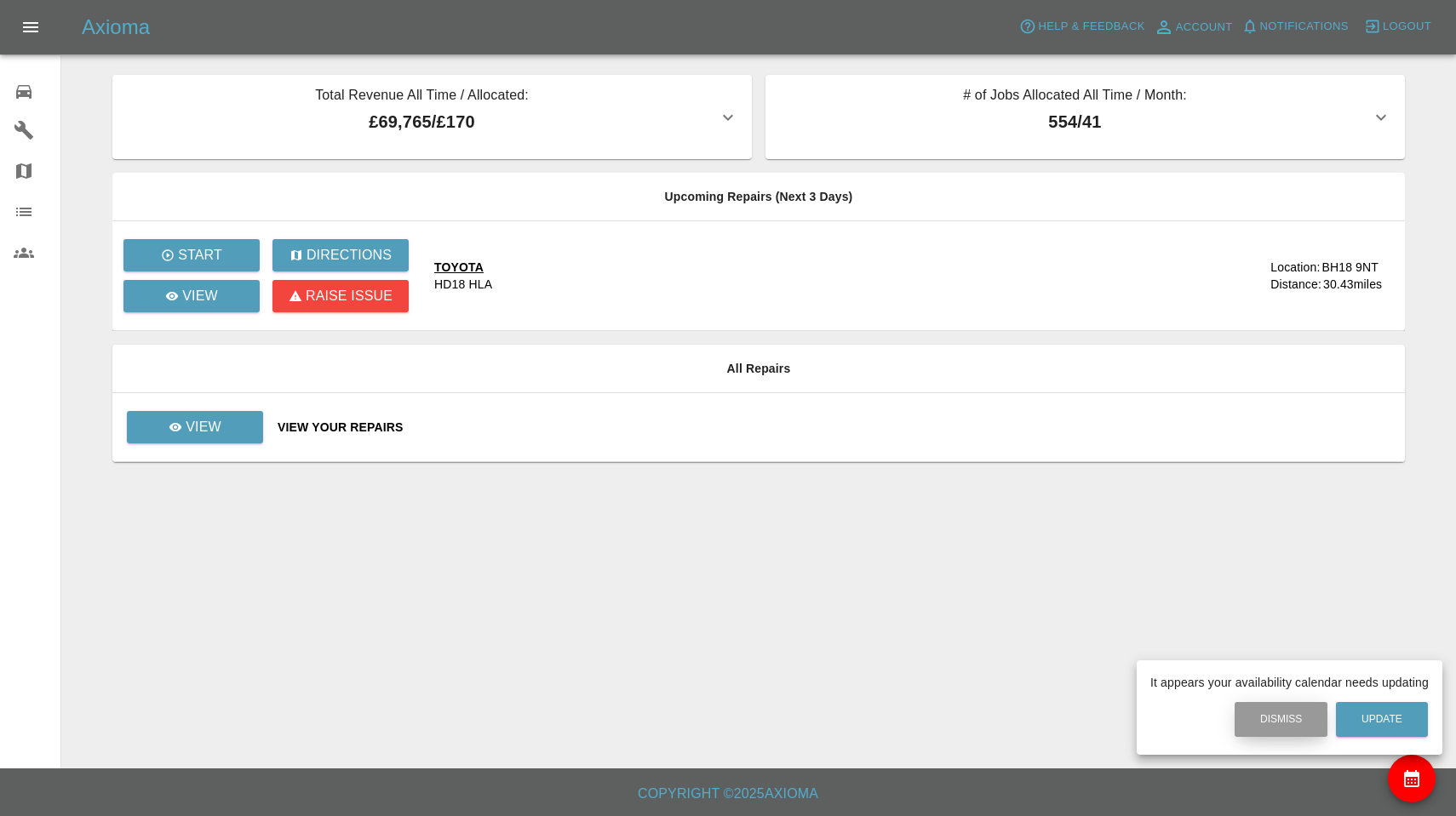
click at [1264, 722] on button "Dismiss" at bounding box center [1281, 720] width 93 height 35
